Goal: Information Seeking & Learning: Learn about a topic

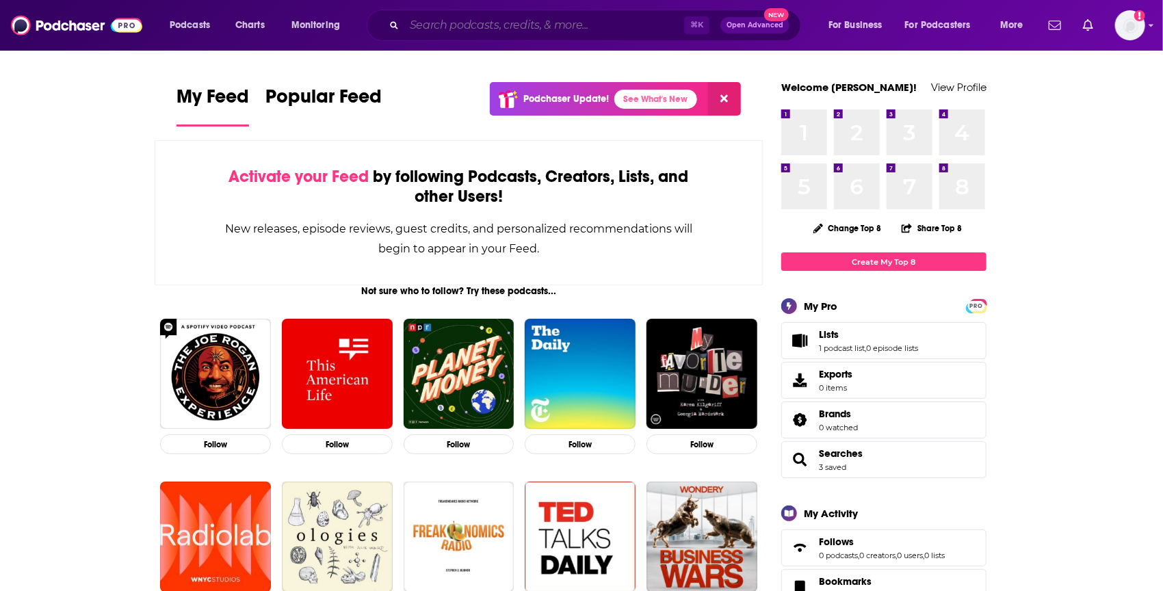
click at [465, 29] on input "Search podcasts, credits, & more..." at bounding box center [544, 25] width 280 height 22
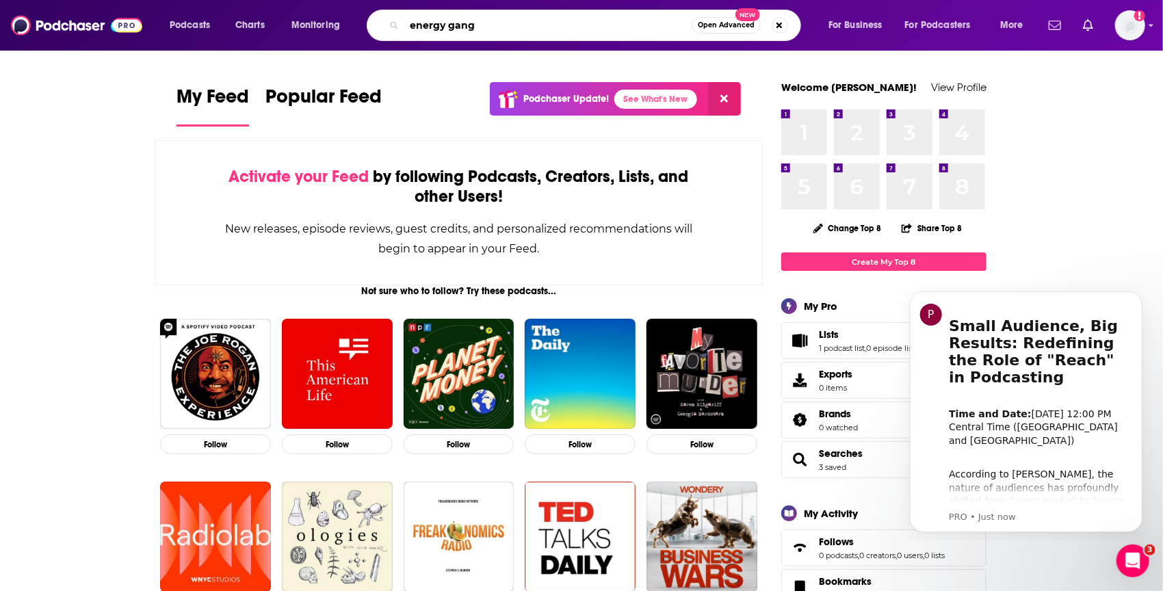
type input "energy gang"
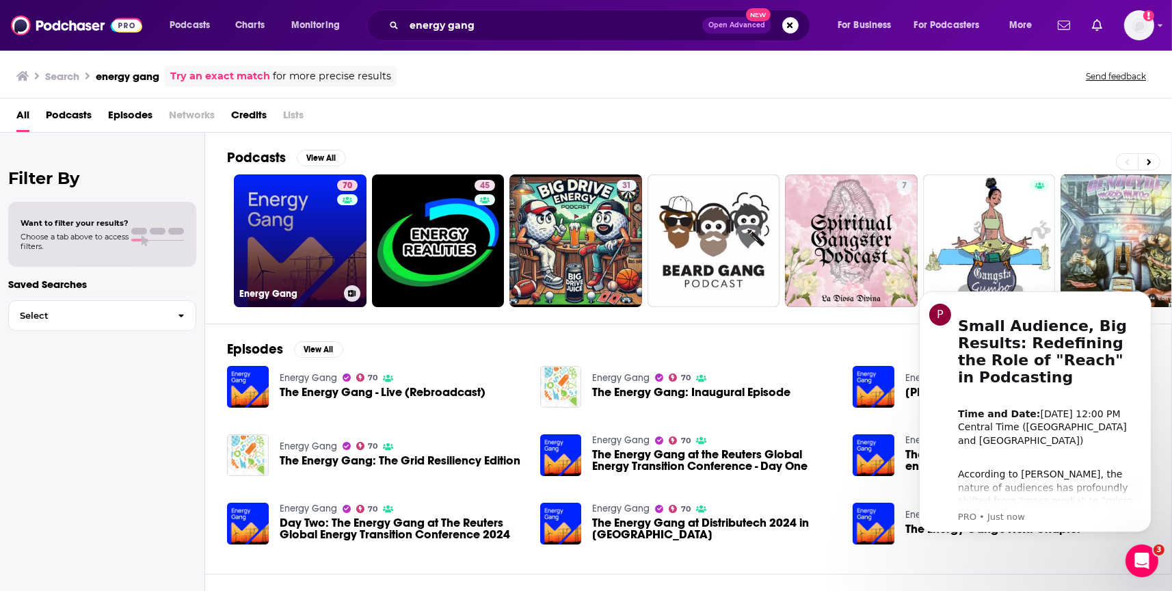
click at [320, 217] on link "70 Energy Gang" at bounding box center [300, 240] width 133 height 133
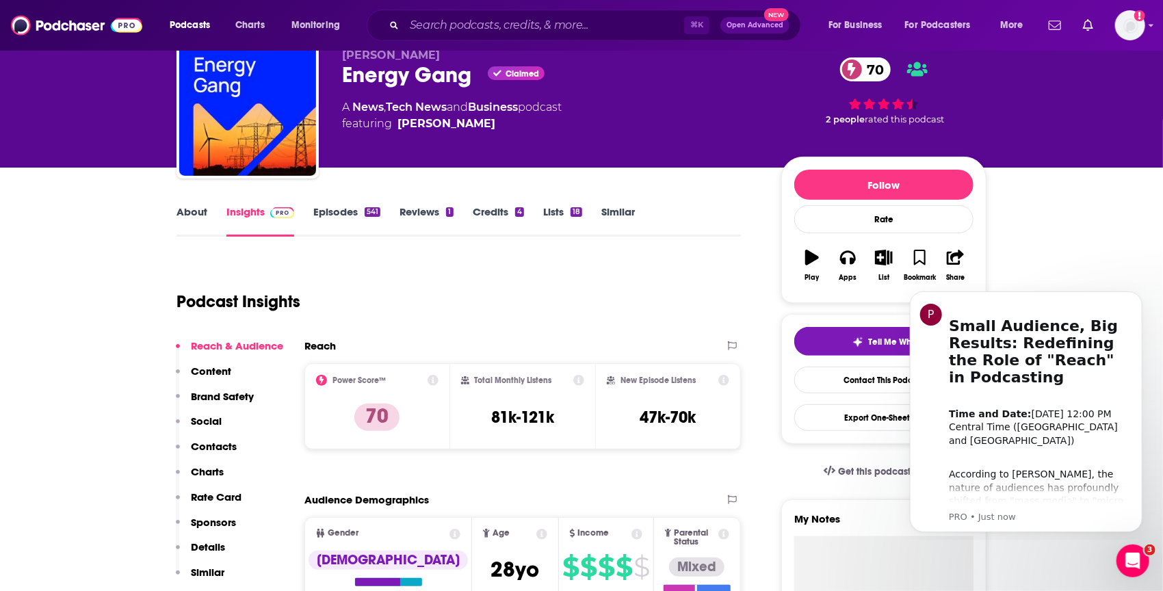
scroll to position [53, 0]
